Goal: Task Accomplishment & Management: Manage account settings

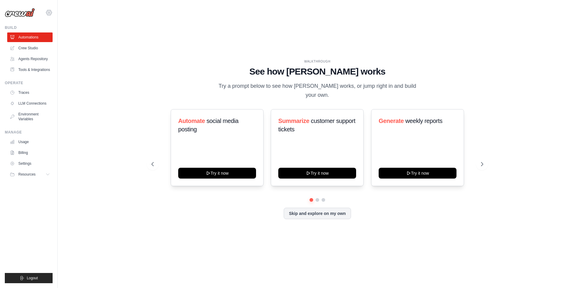
click at [52, 10] on div "[PERSON_NAME][EMAIL_ADDRESS][DOMAIN_NAME] Settings" at bounding box center [29, 9] width 48 height 19
click at [50, 14] on icon at bounding box center [48, 12] width 7 height 7
click at [30, 174] on span "Resources" at bounding box center [27, 174] width 17 height 5
click at [28, 151] on link "Billing" at bounding box center [30, 153] width 45 height 10
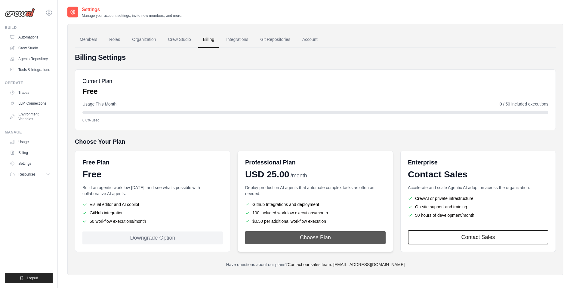
click at [283, 243] on button "Choose Plan" at bounding box center [315, 237] width 140 height 13
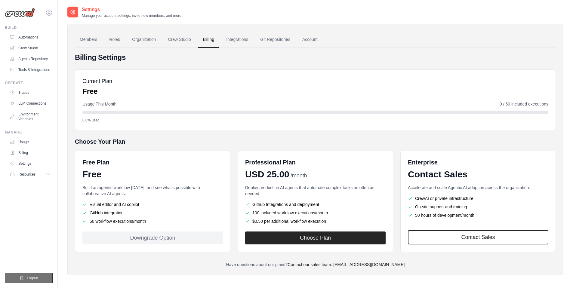
click at [17, 275] on button "Logout" at bounding box center [29, 278] width 48 height 10
click at [28, 273] on button "Logout" at bounding box center [29, 278] width 48 height 10
click at [18, 280] on button "Logout" at bounding box center [29, 278] width 48 height 10
